Goal: Obtain resource: Download file/media

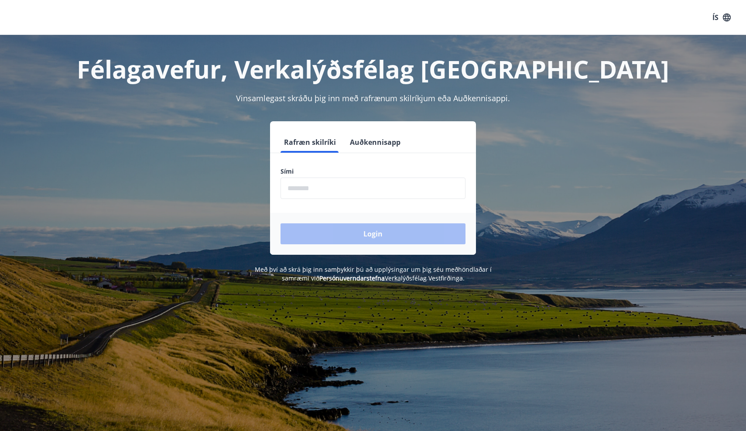
click at [373, 191] on input "phone" at bounding box center [373, 188] width 185 height 21
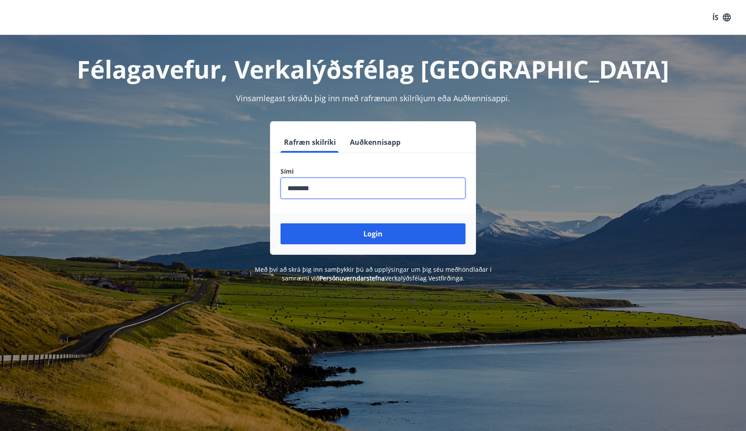
type input "********"
click at [373, 234] on button "Login" at bounding box center [373, 233] width 185 height 21
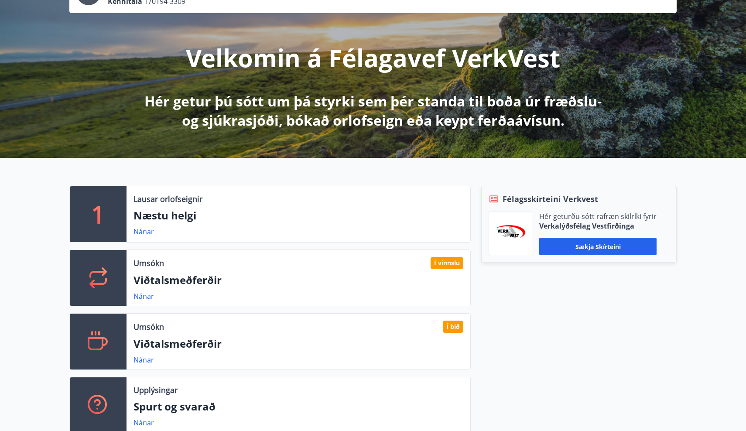
scroll to position [86, 0]
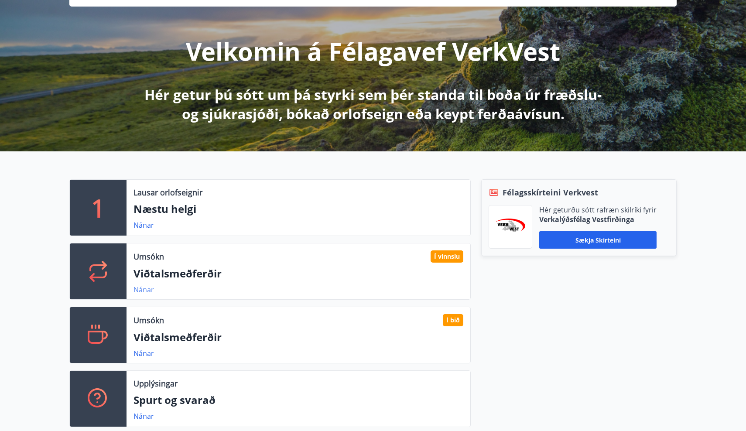
click at [139, 292] on link "Nánar" at bounding box center [144, 290] width 21 height 10
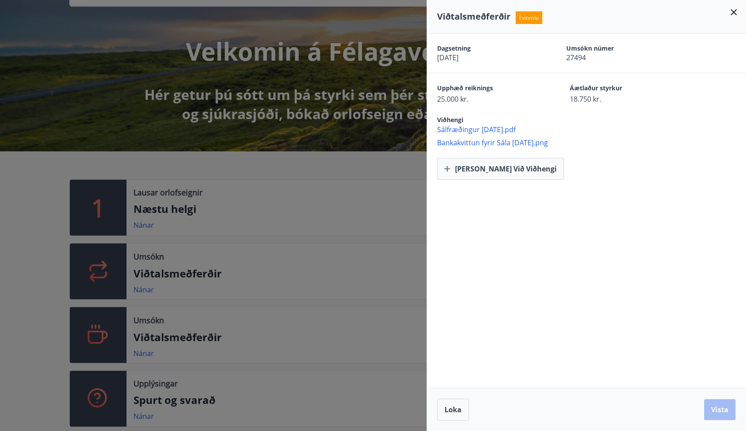
click at [736, 12] on icon at bounding box center [734, 12] width 10 height 10
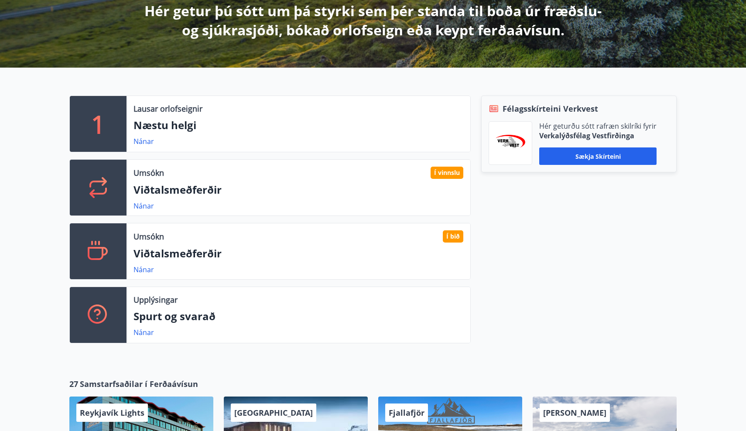
scroll to position [175, 0]
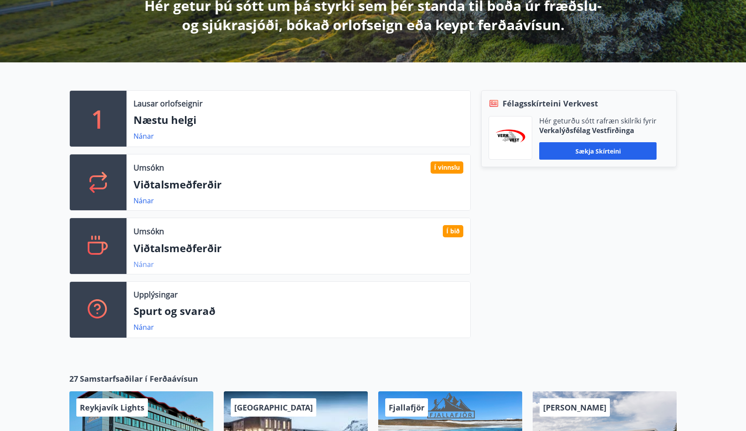
click at [146, 264] on link "Nánar" at bounding box center [144, 265] width 21 height 10
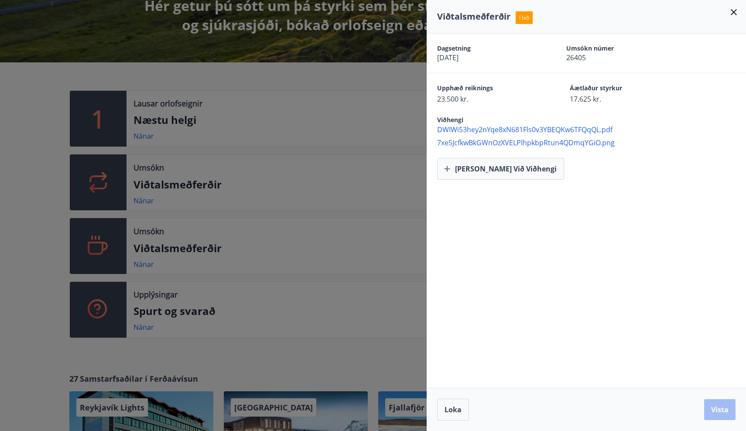
click at [458, 128] on span "DWIWi53hey2nYqe8xN681Fls0v3YBEQKw6TFQqQL.pdf" at bounding box center [591, 130] width 309 height 10
click at [374, 76] on div at bounding box center [373, 215] width 746 height 431
